Goal: Find specific page/section: Find specific page/section

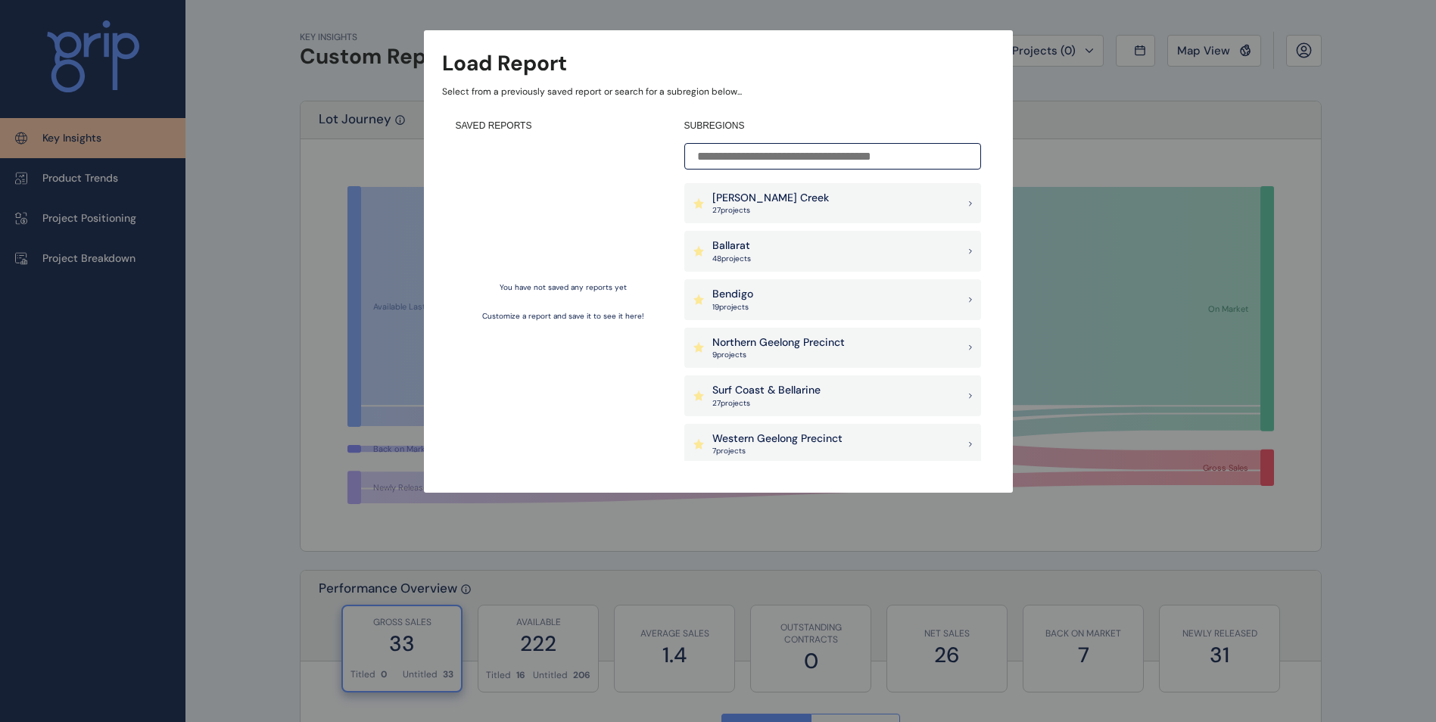
click at [750, 254] on p "48 project s" at bounding box center [732, 259] width 39 height 11
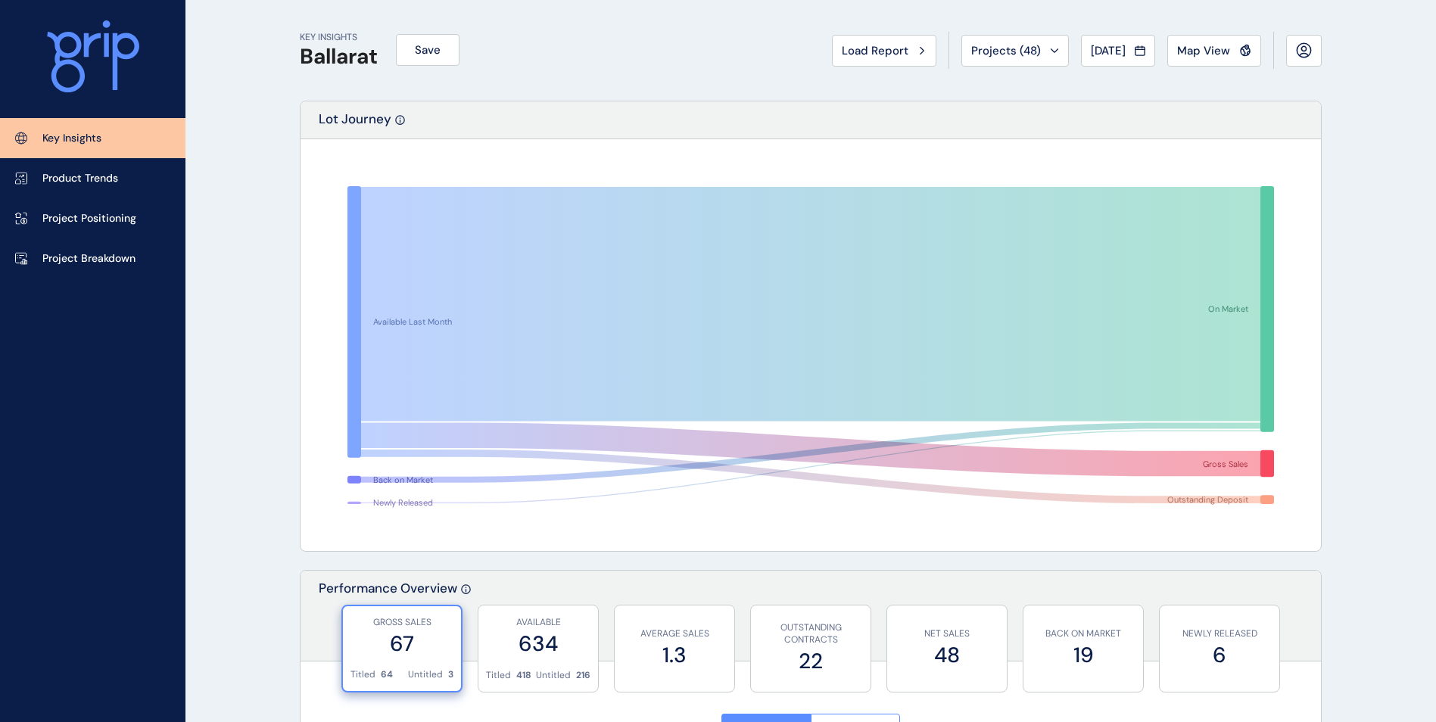
click at [364, 115] on p "Lot Journey" at bounding box center [355, 125] width 73 height 28
